Goal: Navigation & Orientation: Find specific page/section

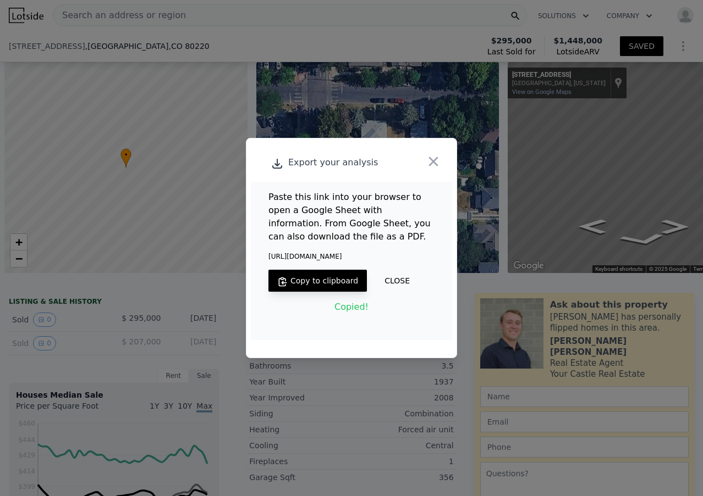
scroll to position [0, 4]
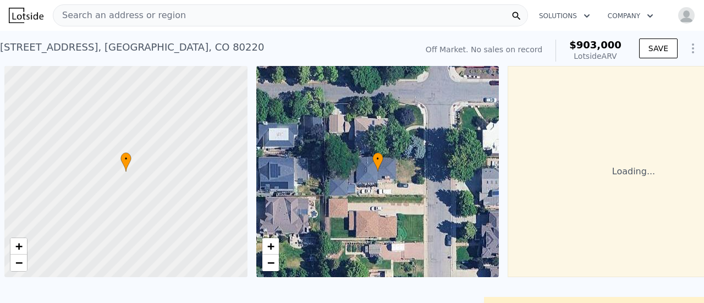
scroll to position [0, 4]
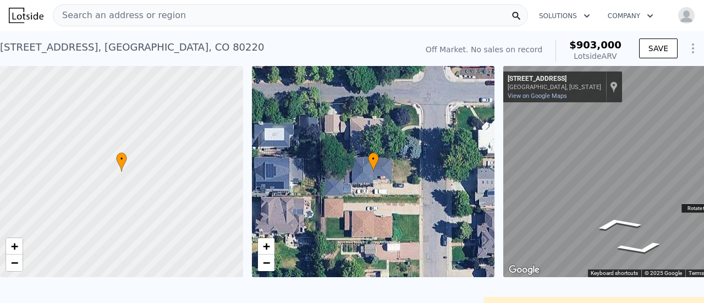
click at [687, 211] on div "← Move left → Move right ↑ Move up ↓ Move down + Zoom in - Zoom out 385 Forest …" at bounding box center [629, 171] width 252 height 211
click at [703, 212] on div "Search an address or region Solutions Company Open main menu Open user menu 385…" at bounding box center [352, 151] width 704 height 303
click at [700, 213] on div "Search an address or region Solutions Company Open main menu Open user menu 385…" at bounding box center [352, 151] width 704 height 303
click at [703, 218] on div "Search an address or region Solutions Company Open main menu Open user menu 385…" at bounding box center [352, 151] width 704 height 303
click at [664, 246] on icon "Go North, Forest St" at bounding box center [670, 248] width 57 height 20
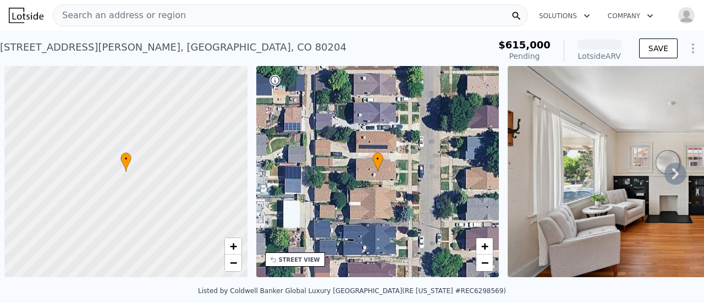
scroll to position [0, 4]
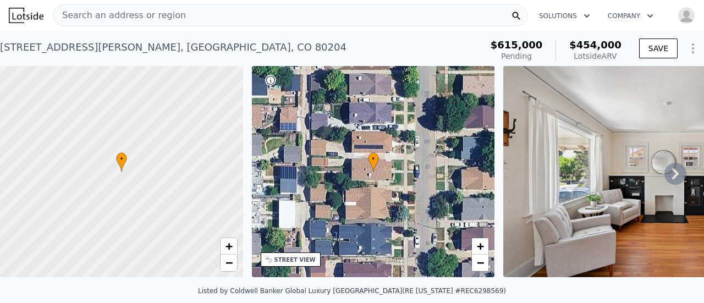
click at [672, 179] on icon at bounding box center [675, 173] width 7 height 11
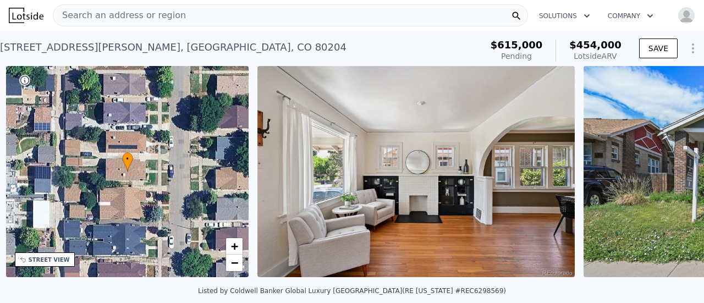
scroll to position [0, 256]
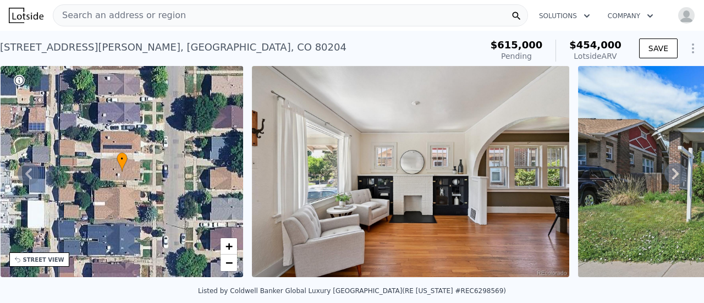
click at [672, 179] on icon at bounding box center [675, 173] width 7 height 11
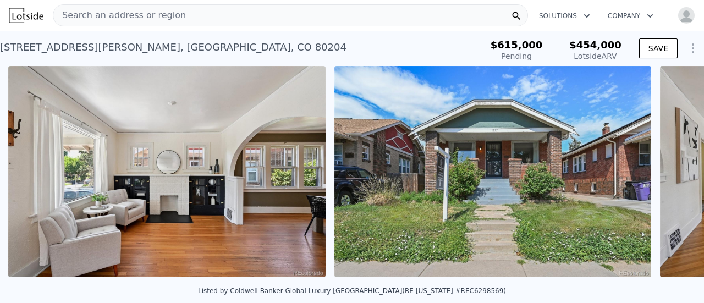
scroll to position [0, 503]
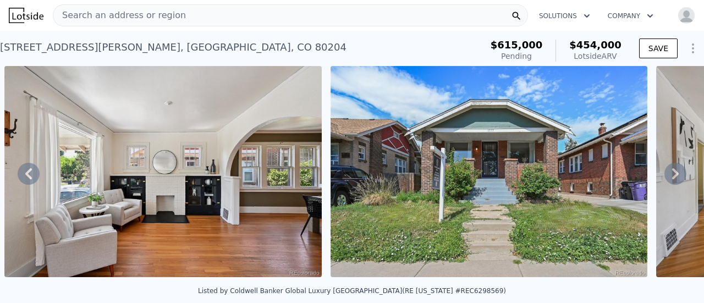
click at [672, 179] on icon at bounding box center [675, 173] width 7 height 11
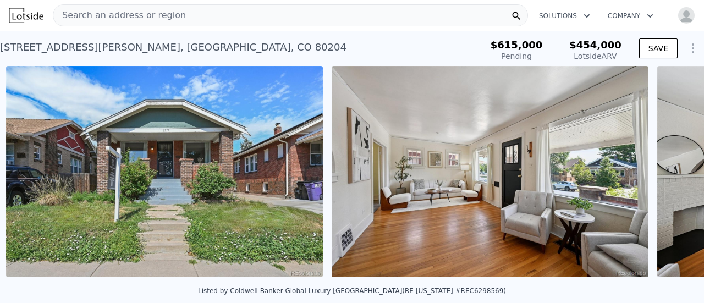
scroll to position [0, 829]
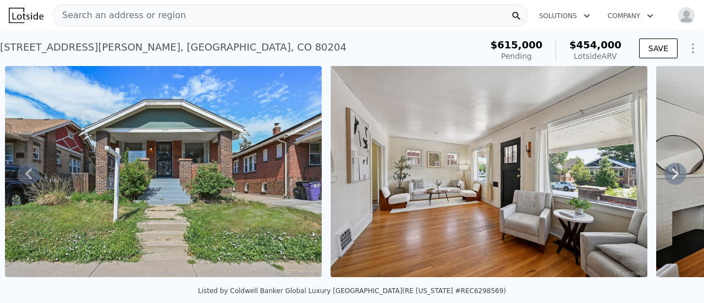
click at [672, 178] on icon at bounding box center [675, 173] width 7 height 11
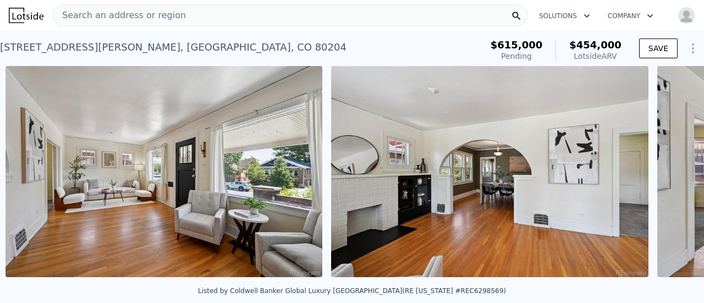
scroll to position [0, 1155]
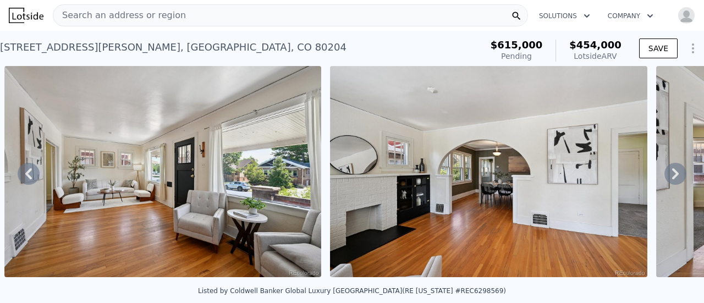
click at [672, 178] on icon at bounding box center [675, 173] width 7 height 11
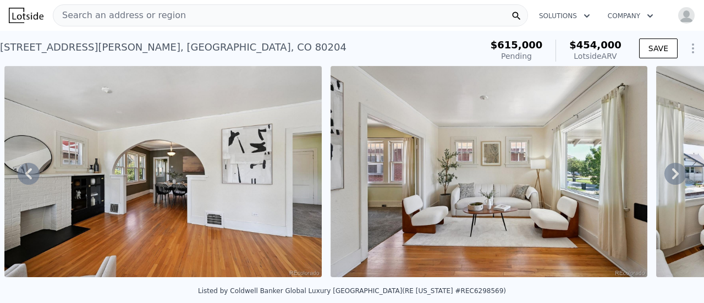
click at [672, 178] on icon at bounding box center [675, 173] width 7 height 11
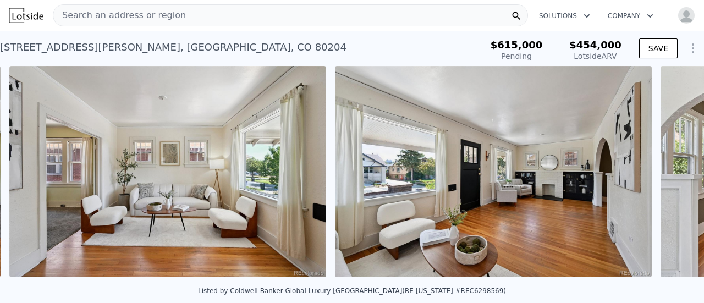
scroll to position [0, 1806]
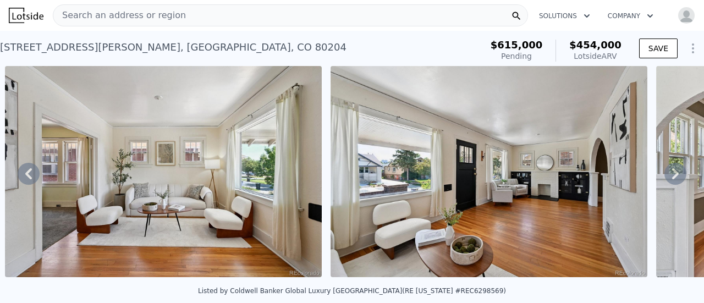
click at [672, 178] on icon at bounding box center [675, 173] width 7 height 11
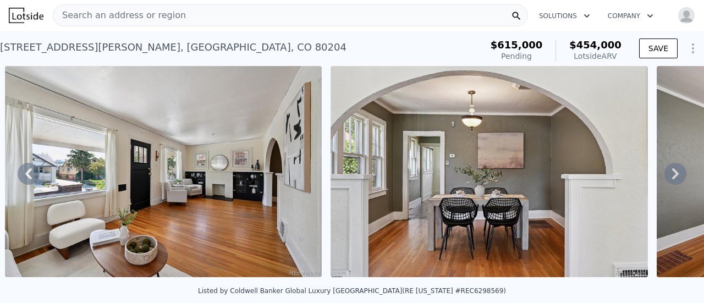
click at [672, 178] on icon at bounding box center [675, 173] width 7 height 11
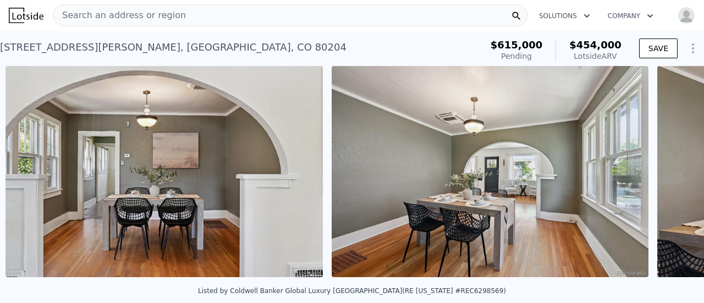
scroll to position [0, 2457]
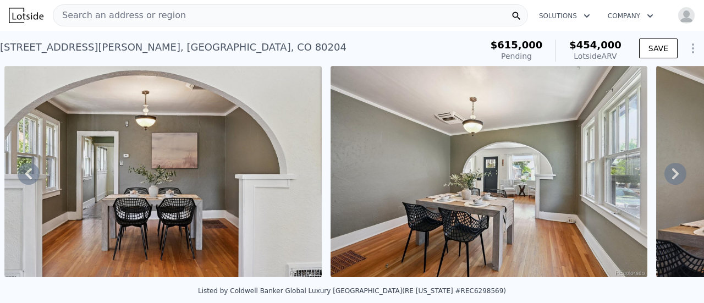
click at [672, 178] on icon at bounding box center [675, 173] width 7 height 11
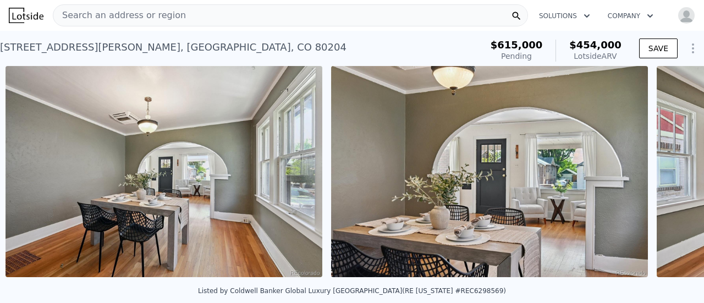
scroll to position [0, 2783]
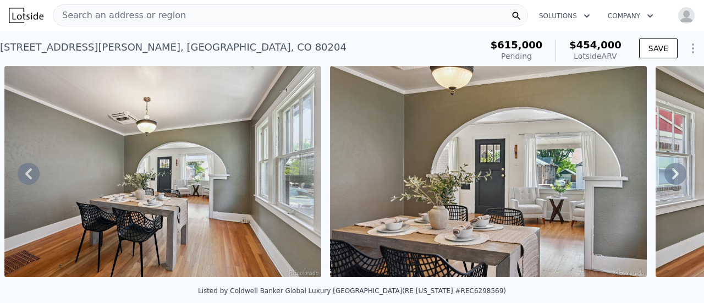
click at [668, 178] on div "• + − • + − STREET VIEW Loading... SATELLITE VIEW" at bounding box center [352, 173] width 704 height 215
click at [672, 178] on icon at bounding box center [675, 173] width 7 height 11
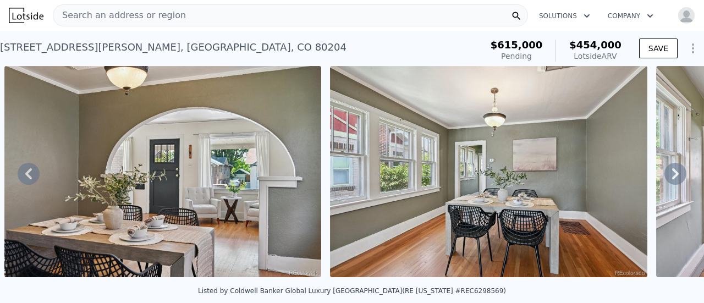
click at [672, 178] on icon at bounding box center [675, 173] width 7 height 11
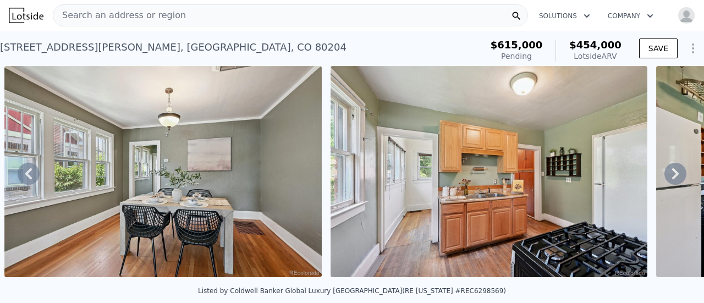
click at [672, 178] on icon at bounding box center [675, 173] width 7 height 11
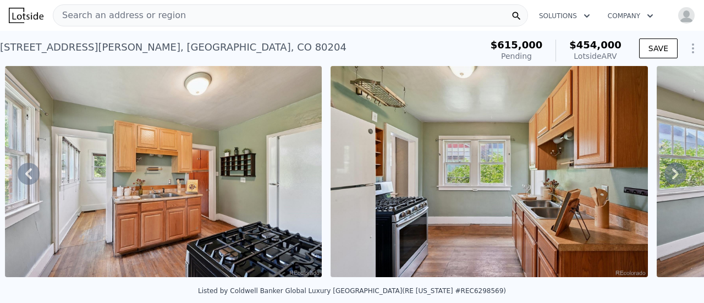
click at [672, 178] on icon at bounding box center [675, 173] width 7 height 11
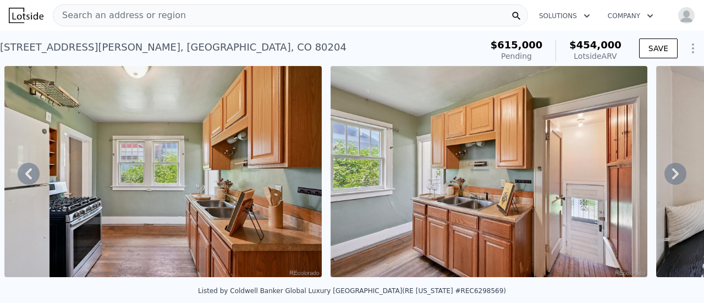
drag, startPoint x: 668, startPoint y: 178, endPoint x: 666, endPoint y: 186, distance: 8.0
click at [667, 182] on icon at bounding box center [675, 174] width 22 height 22
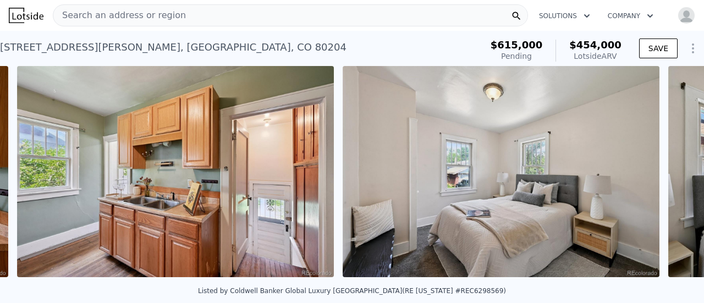
scroll to position [0, 4411]
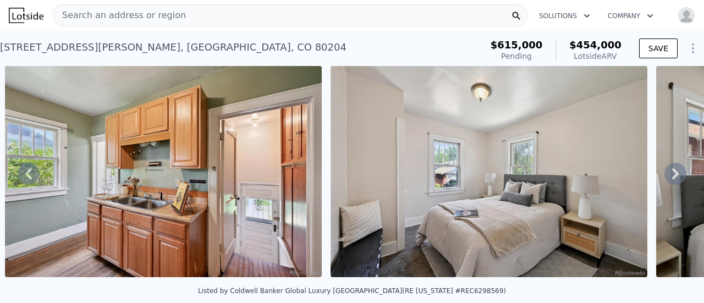
click at [672, 176] on icon at bounding box center [675, 173] width 7 height 11
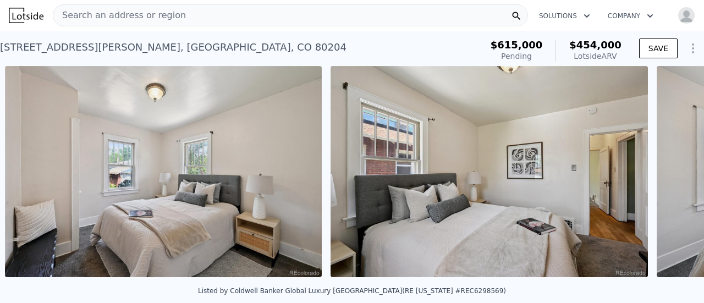
scroll to position [0, 4737]
click at [672, 176] on icon at bounding box center [675, 173] width 7 height 11
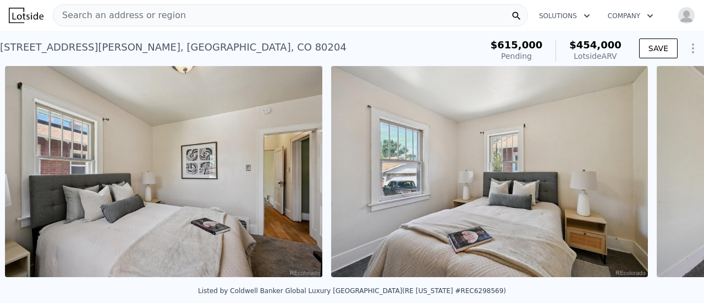
scroll to position [0, 5062]
click at [667, 176] on div "• + − • + − STREET VIEW Loading... SATELLITE VIEW" at bounding box center [352, 173] width 704 height 215
click at [672, 176] on icon at bounding box center [675, 173] width 7 height 11
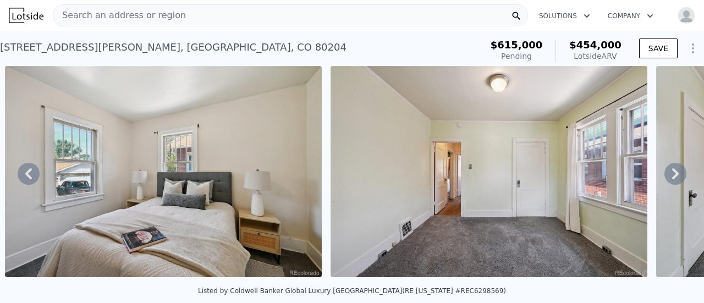
click at [672, 176] on icon at bounding box center [675, 173] width 7 height 11
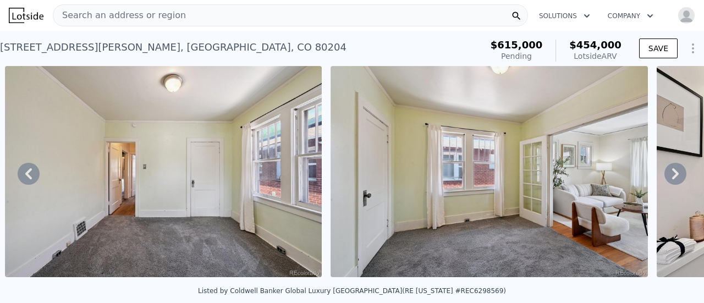
click at [672, 175] on icon at bounding box center [675, 173] width 7 height 11
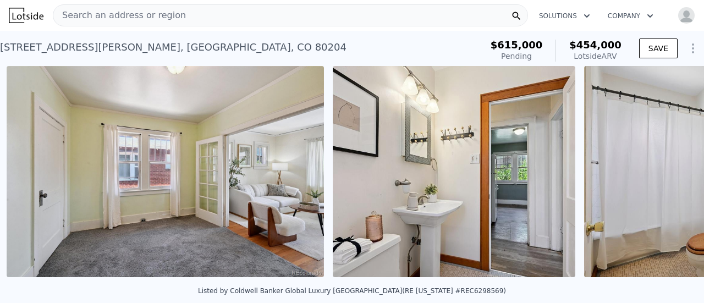
scroll to position [0, 6039]
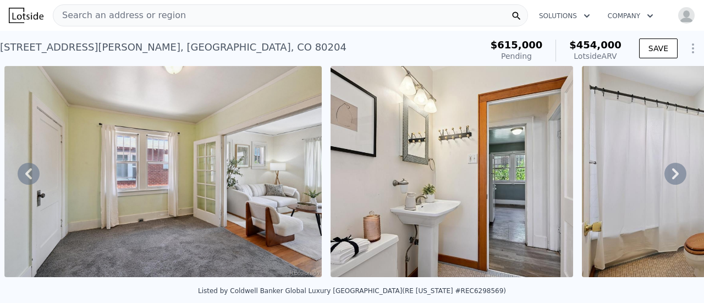
click at [672, 175] on icon at bounding box center [675, 173] width 7 height 11
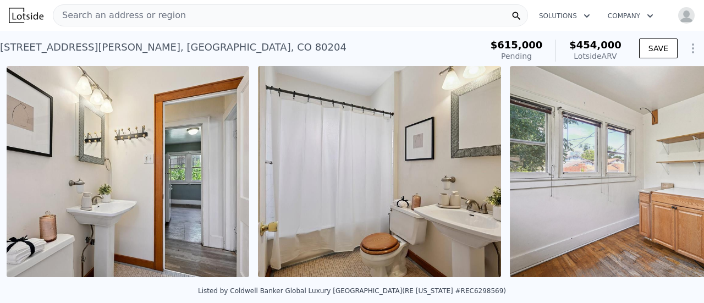
scroll to position [0, 6365]
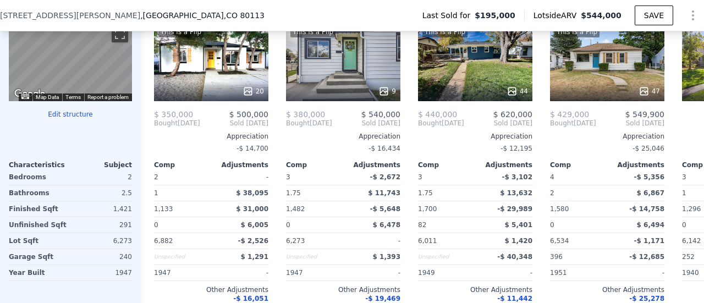
scroll to position [1156, 0]
